Goal: Complete application form

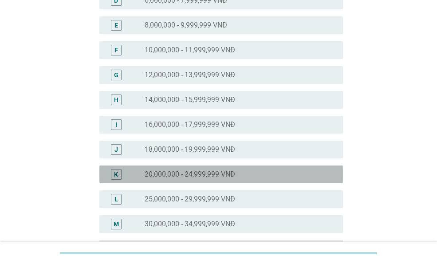
click at [194, 174] on label "20,000,000 - 24,999,999 VNĐ" at bounding box center [190, 174] width 91 height 9
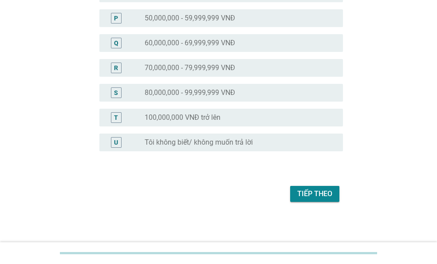
scroll to position [460, 0]
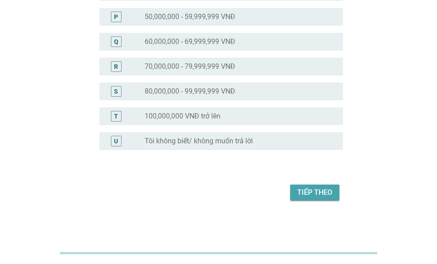
click at [324, 191] on div "Tiếp theo" at bounding box center [314, 192] width 35 height 11
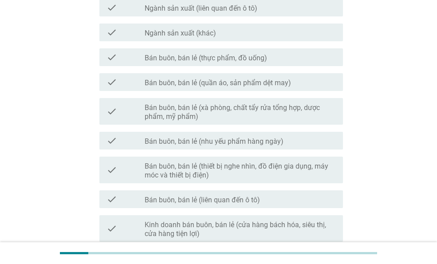
scroll to position [522, 0]
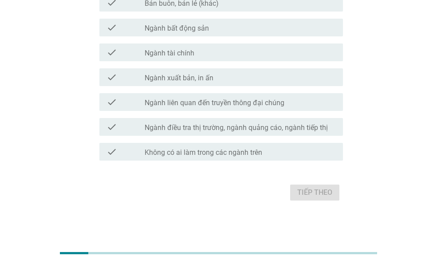
click at [222, 154] on label "Không có ai làm trong các ngành trên" at bounding box center [204, 152] width 118 height 9
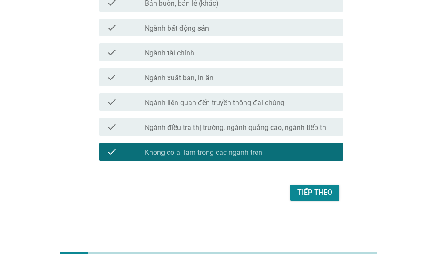
scroll to position [478, 0]
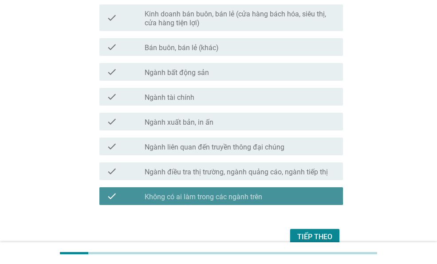
click at [295, 193] on div "check_box Không có ai [PERSON_NAME] các [PERSON_NAME] trên" at bounding box center [240, 196] width 191 height 11
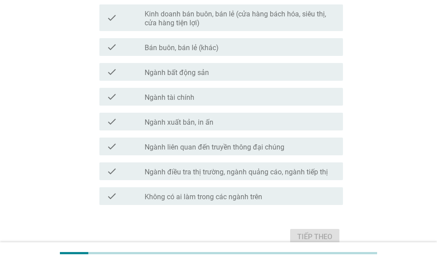
click at [295, 193] on div "check_box Không có ai [PERSON_NAME] các [PERSON_NAME] trên" at bounding box center [240, 196] width 191 height 11
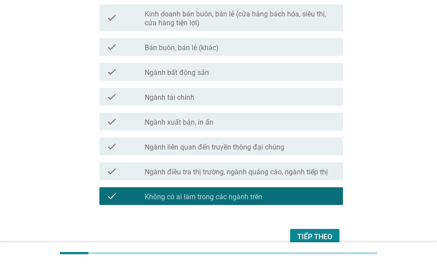
click at [324, 236] on div "Tiếp theo" at bounding box center [314, 237] width 35 height 11
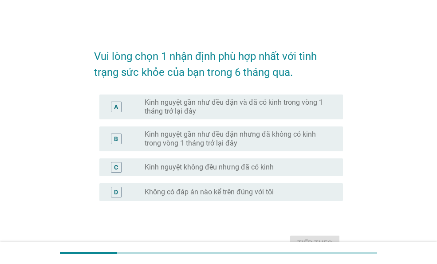
click at [202, 108] on label "Kinh nguyệt gần như đều đặn và đã có kinh trong vòng 1 tháng trở lại đây" at bounding box center [237, 107] width 184 height 18
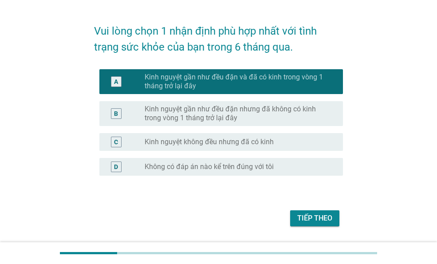
scroll to position [51, 0]
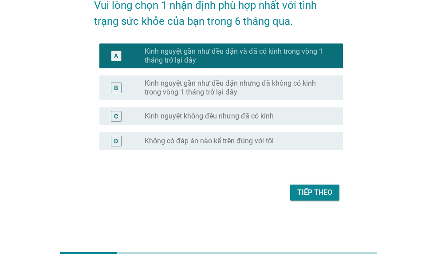
click at [325, 195] on div "Tiếp theo" at bounding box center [314, 192] width 35 height 11
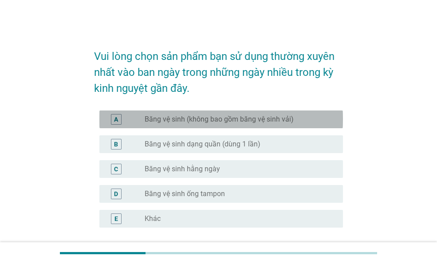
click at [209, 122] on label "Băng vệ sinh (không bao gồm băng vệ sinh vải)" at bounding box center [219, 119] width 149 height 9
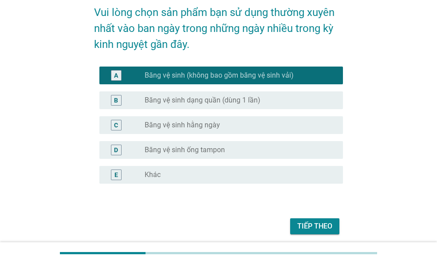
scroll to position [78, 0]
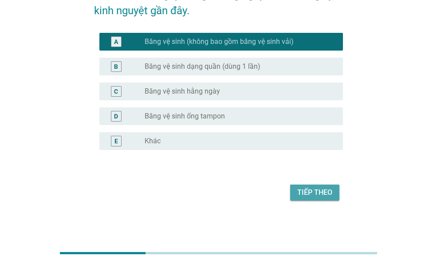
click at [323, 189] on div "Tiếp theo" at bounding box center [314, 192] width 35 height 11
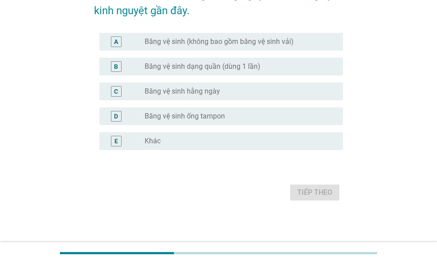
scroll to position [0, 0]
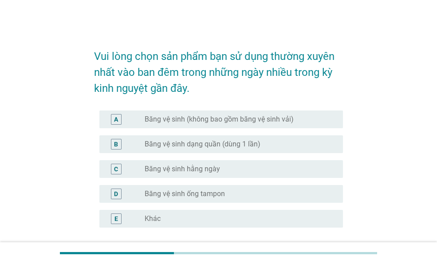
click at [215, 124] on div "radio_button_unchecked Băng vệ sinh (không bao gồm băng vệ sinh vải)" at bounding box center [240, 119] width 191 height 11
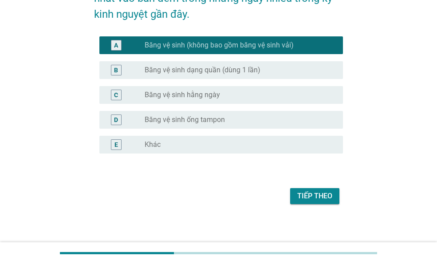
scroll to position [78, 0]
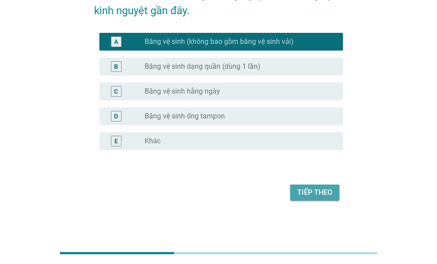
click at [309, 196] on div "Tiếp theo" at bounding box center [314, 192] width 35 height 11
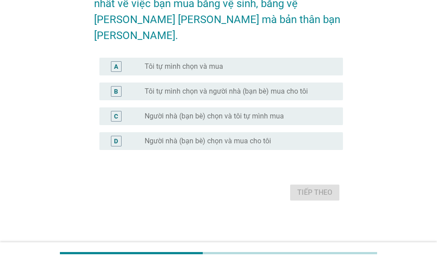
scroll to position [0, 0]
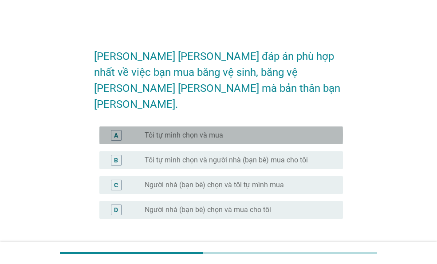
click at [226, 131] on div "radio_button_unchecked Tôi tự mình chọn và mua" at bounding box center [237, 135] width 184 height 9
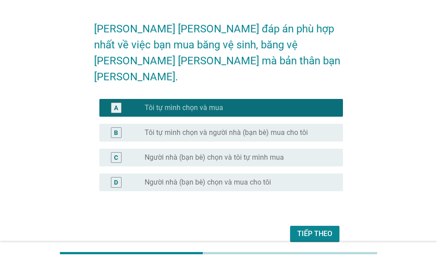
scroll to position [53, 0]
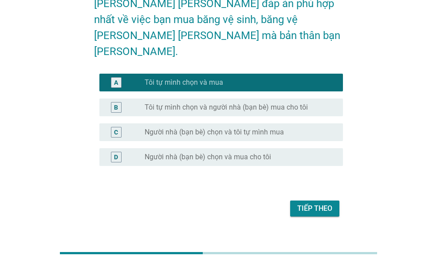
click at [322, 203] on div "Tiếp theo" at bounding box center [314, 208] width 35 height 11
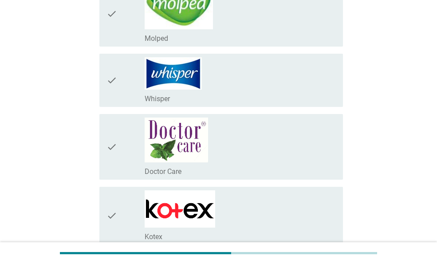
scroll to position [488, 0]
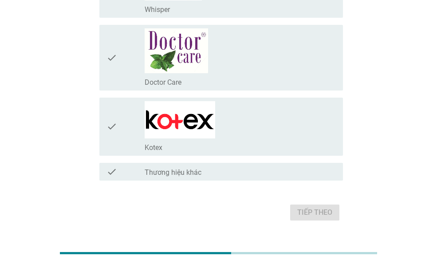
click at [290, 137] on div "check_box_outline_blank Kotex" at bounding box center [240, 126] width 191 height 51
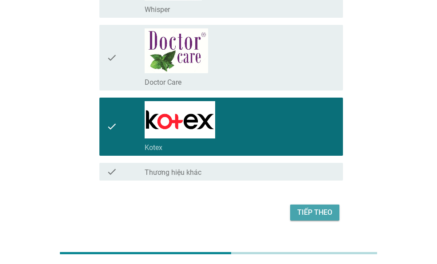
click at [333, 214] on button "Tiếp theo" at bounding box center [314, 213] width 49 height 16
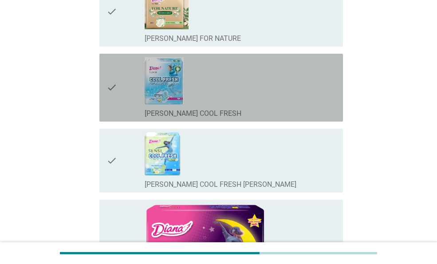
click at [272, 112] on div "check_box_outline_blank [PERSON_NAME] SENSI COOL FRESH" at bounding box center [240, 112] width 191 height 11
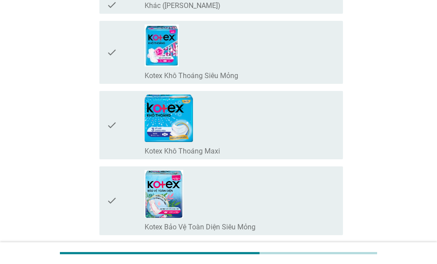
scroll to position [1510, 0]
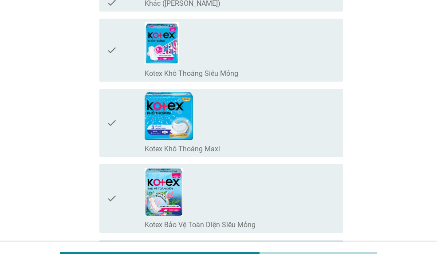
click at [274, 192] on div "check_box_outline_blank Kotex Bảo Vệ Toàn Diện Siêu Mỏng" at bounding box center [240, 199] width 191 height 62
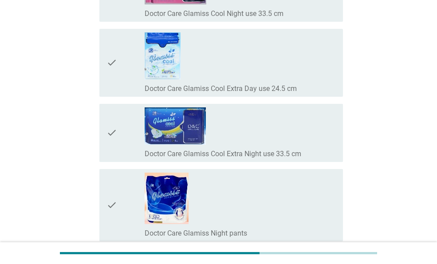
scroll to position [6906, 0]
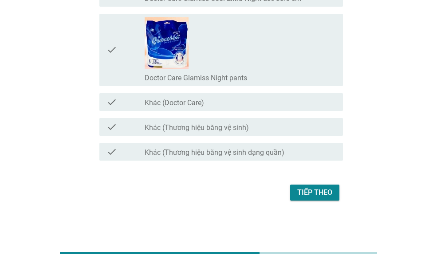
click at [305, 201] on div "Tiếp theo" at bounding box center [218, 192] width 249 height 21
click at [308, 199] on button "Tiếp theo" at bounding box center [314, 193] width 49 height 16
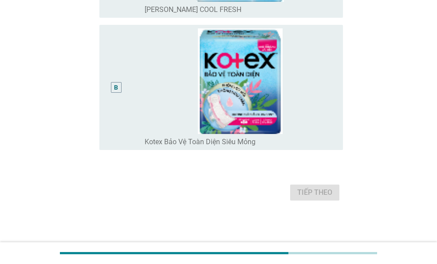
scroll to position [0, 0]
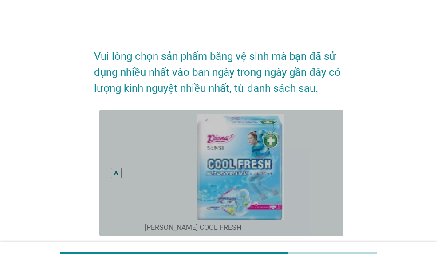
click at [308, 199] on img at bounding box center [240, 167] width 191 height 106
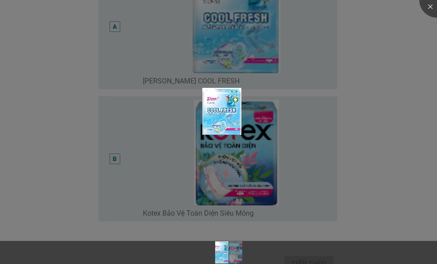
scroll to position [196, 0]
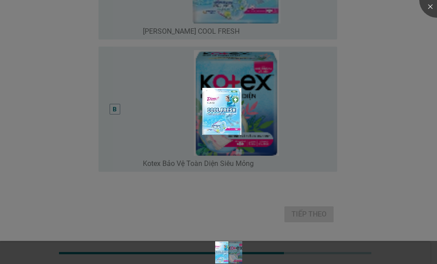
click at [349, 194] on div at bounding box center [218, 132] width 437 height 264
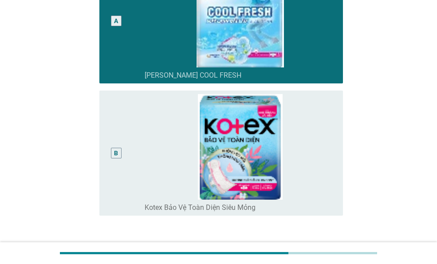
scroll to position [218, 0]
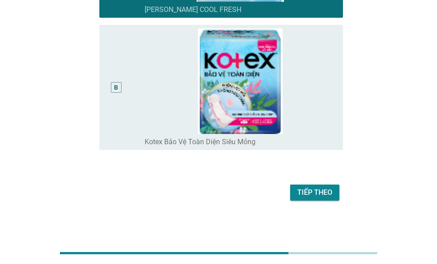
click at [317, 194] on div "Tiếp theo" at bounding box center [314, 192] width 35 height 11
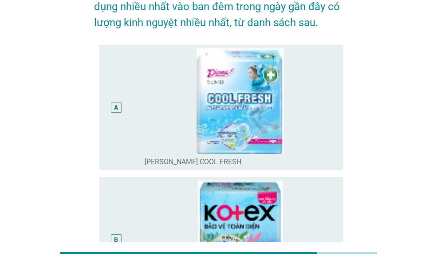
scroll to position [65, 0]
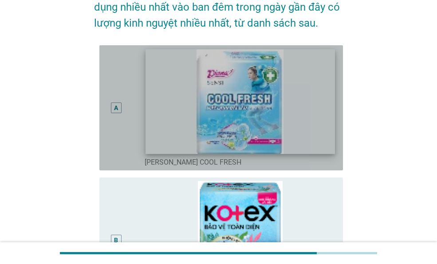
click at [256, 121] on img at bounding box center [240, 101] width 189 height 105
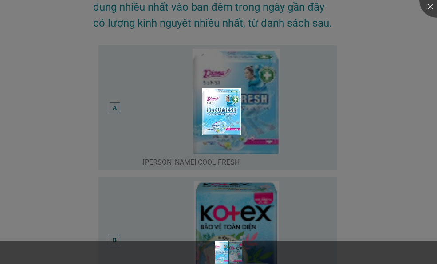
click at [270, 135] on div at bounding box center [218, 132] width 437 height 264
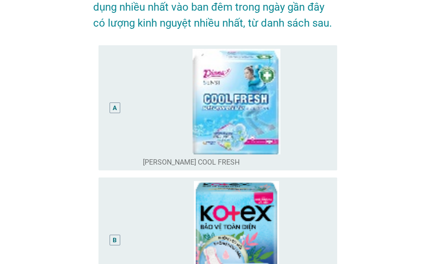
click at [304, 145] on body "[PERSON_NAME] [PERSON_NAME] sản [PERSON_NAME] băng vệ sinh mà bạn đã sử [PERSON…" at bounding box center [218, 177] width 437 height 485
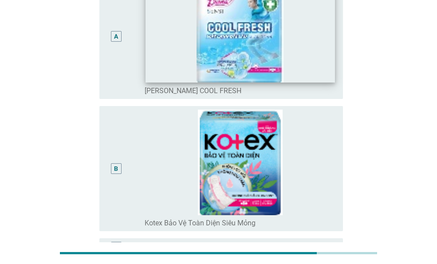
scroll to position [21, 0]
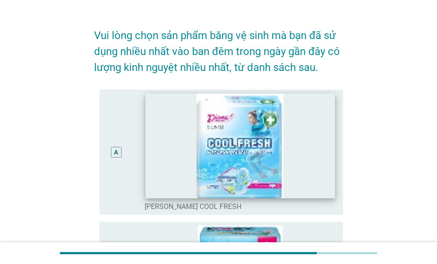
click at [329, 136] on img at bounding box center [240, 146] width 189 height 105
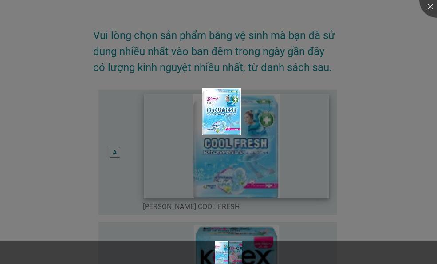
click at [329, 136] on div at bounding box center [218, 132] width 437 height 264
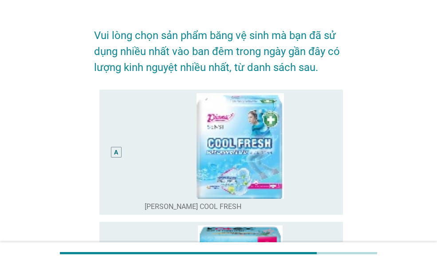
click at [131, 206] on div "A" at bounding box center [126, 152] width 38 height 118
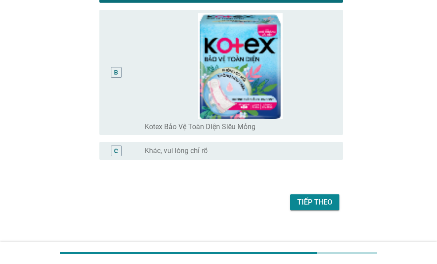
scroll to position [243, 0]
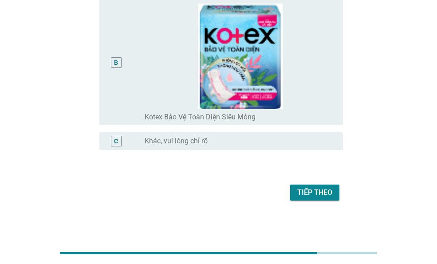
click at [324, 193] on div "Tiếp theo" at bounding box center [314, 192] width 35 height 11
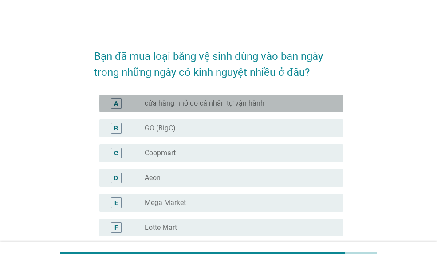
click at [186, 104] on label "cửa hàng nhỏ do cá nhân tự vận hành" at bounding box center [205, 103] width 120 height 9
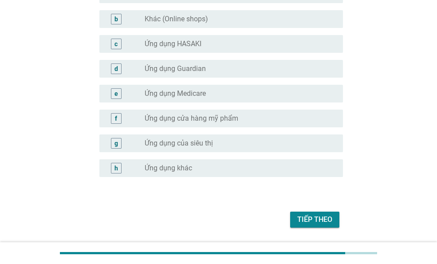
scroll to position [932, 0]
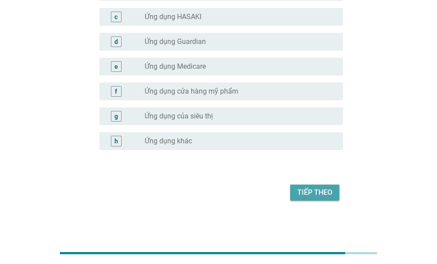
click at [309, 192] on div "Tiếp theo" at bounding box center [314, 192] width 35 height 11
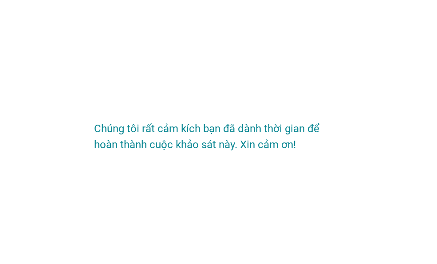
scroll to position [0, 0]
